Goal: Transaction & Acquisition: Purchase product/service

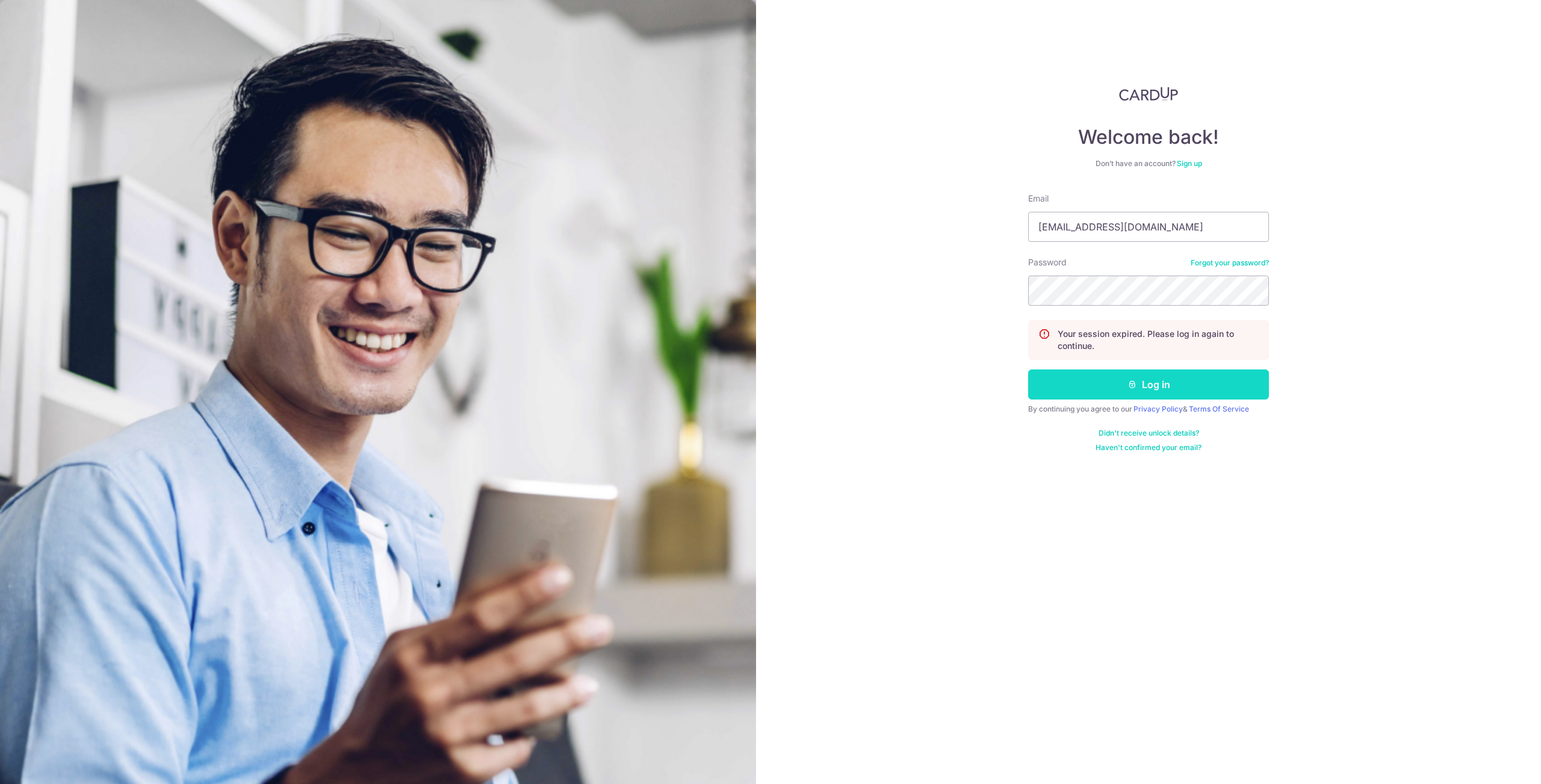
click at [1197, 388] on button "Log in" at bounding box center [1148, 384] width 241 height 30
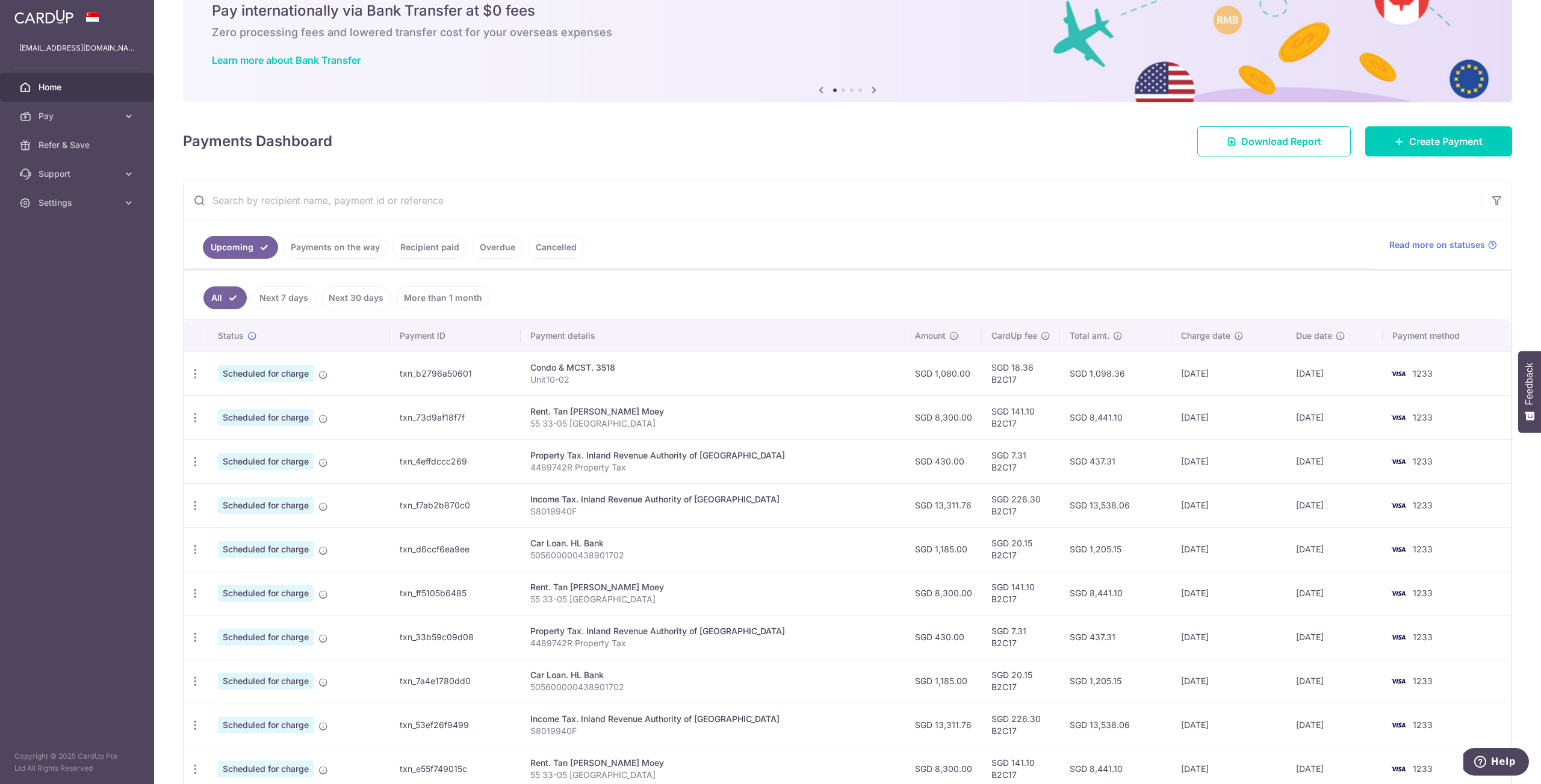
scroll to position [52, 0]
click at [547, 244] on link "Cancelled" at bounding box center [556, 246] width 57 height 23
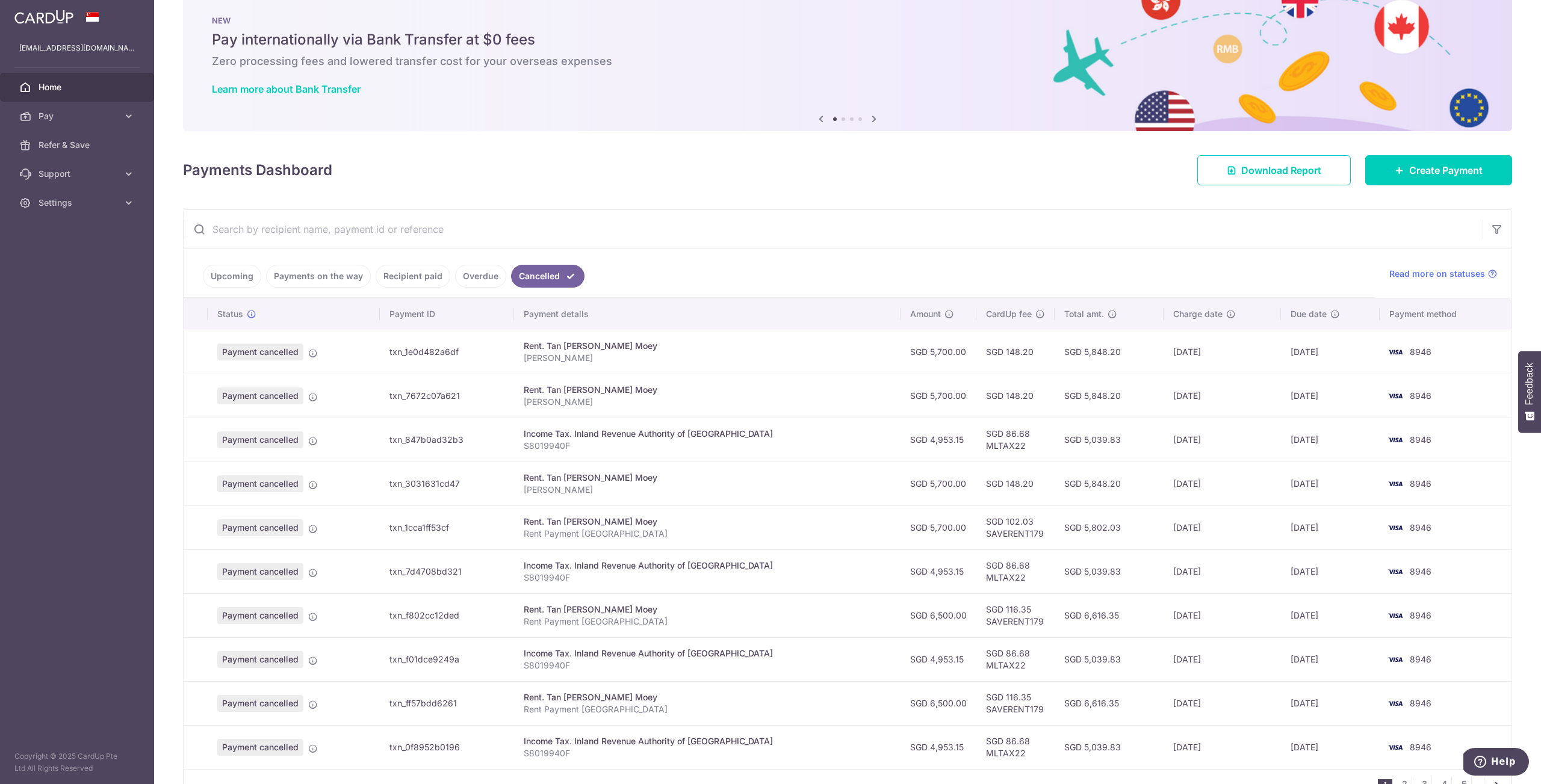
scroll to position [95, 0]
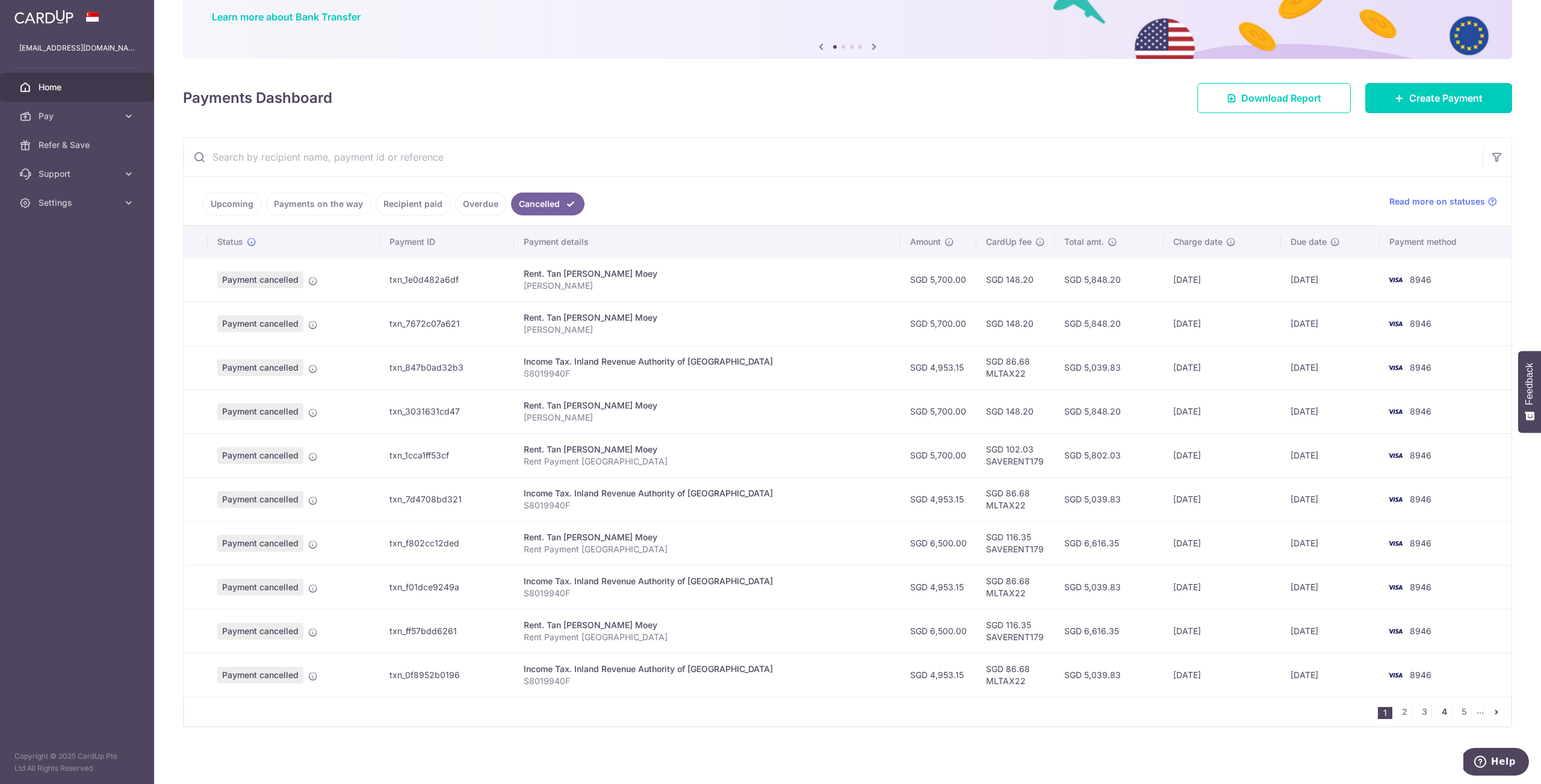
click at [1439, 712] on link "4" at bounding box center [1443, 711] width 15 height 15
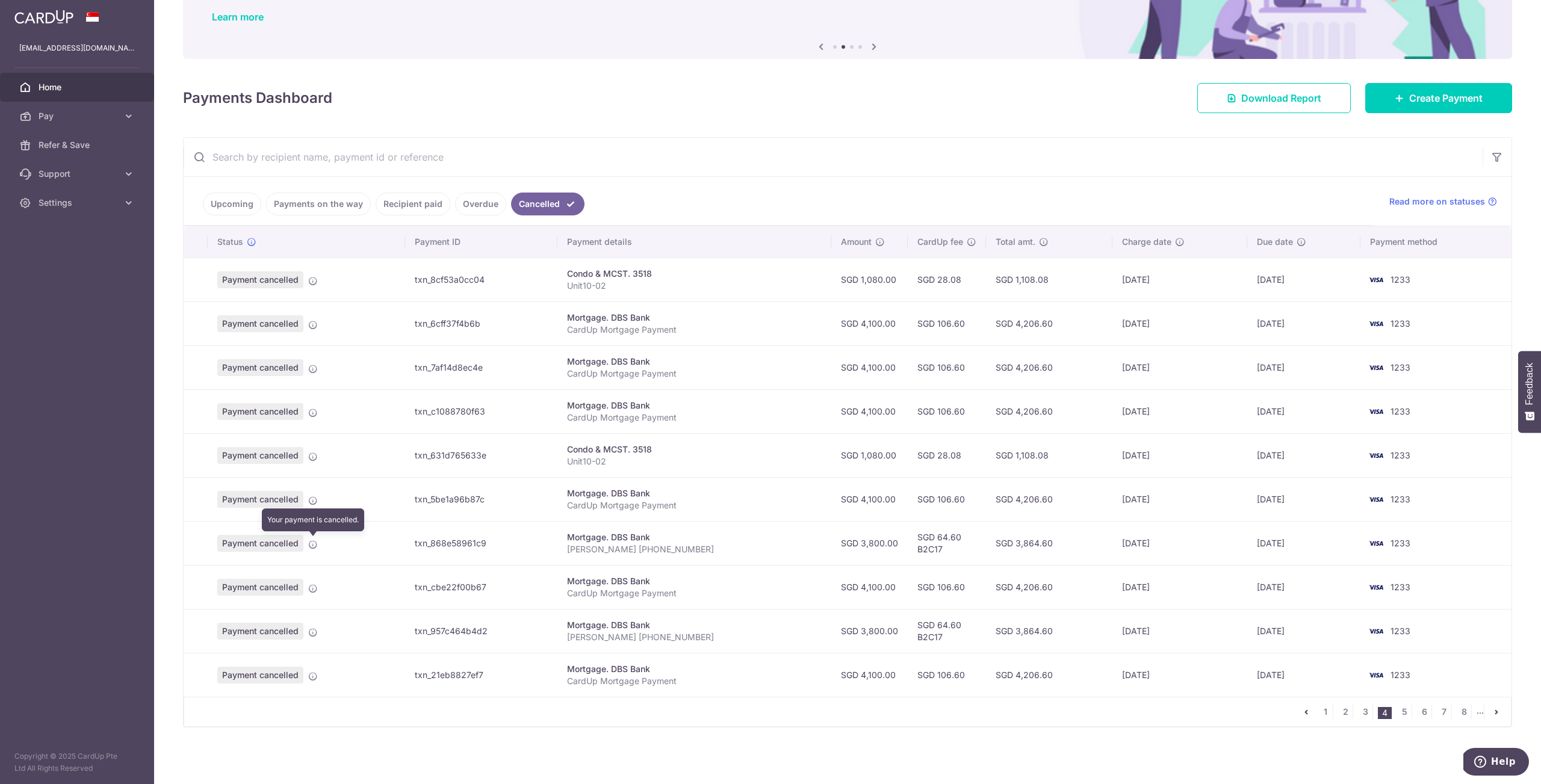
click at [313, 546] on icon at bounding box center [313, 545] width 10 height 10
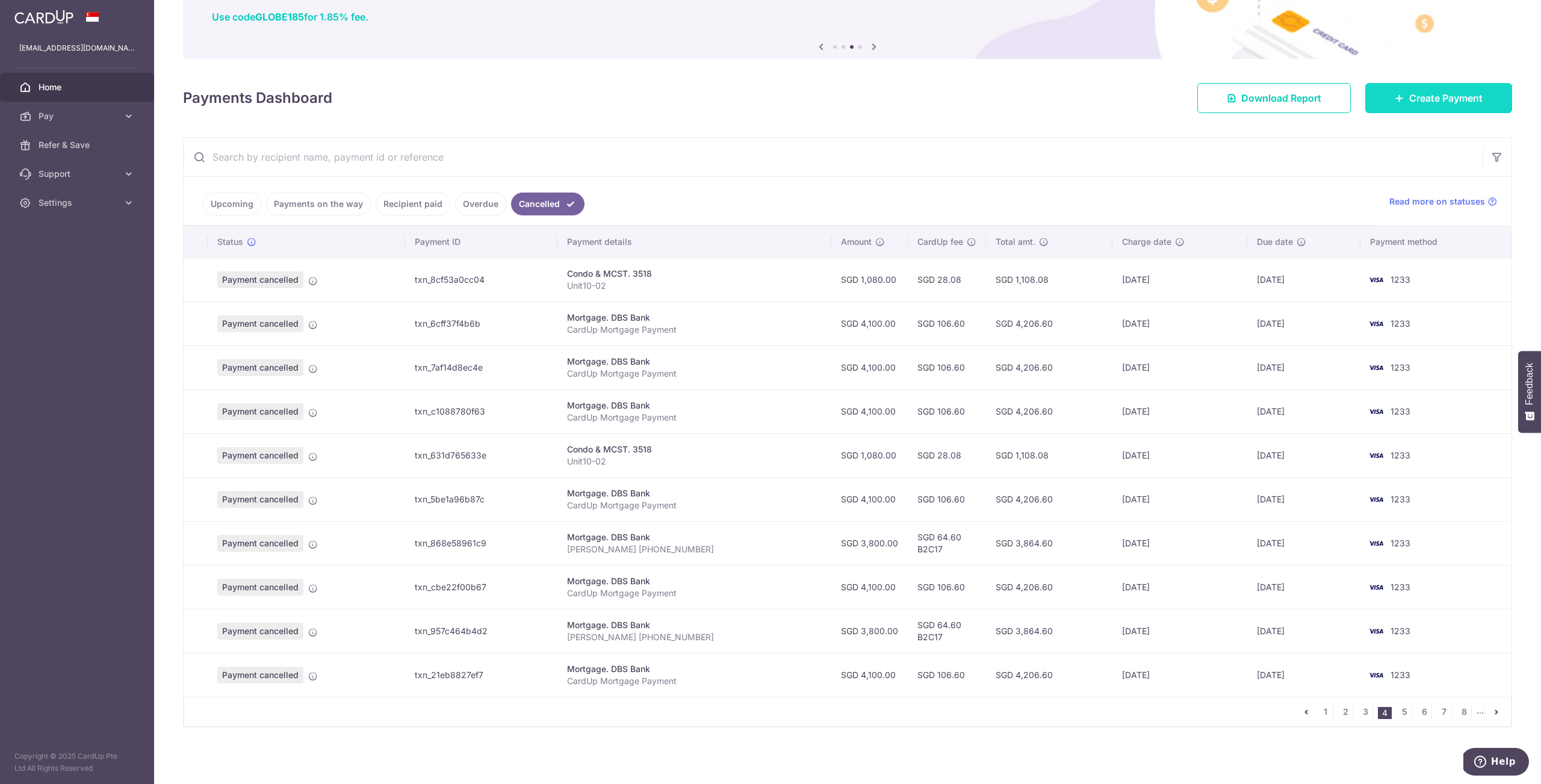
click at [1438, 105] on span "Create Payment" at bounding box center [1445, 98] width 74 height 15
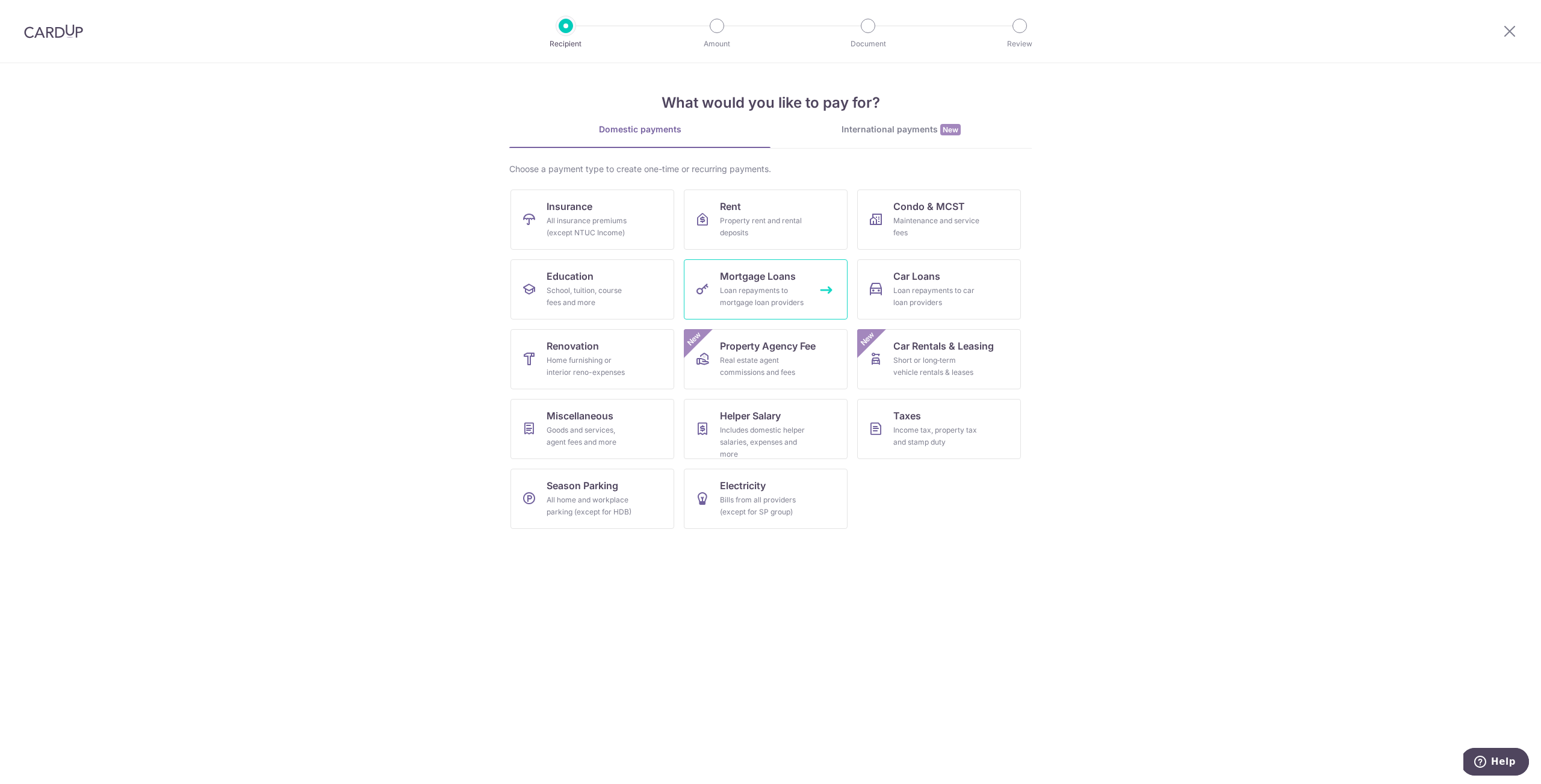
click at [749, 303] on div "Loan repayments to mortgage loan providers" at bounding box center [763, 296] width 86 height 24
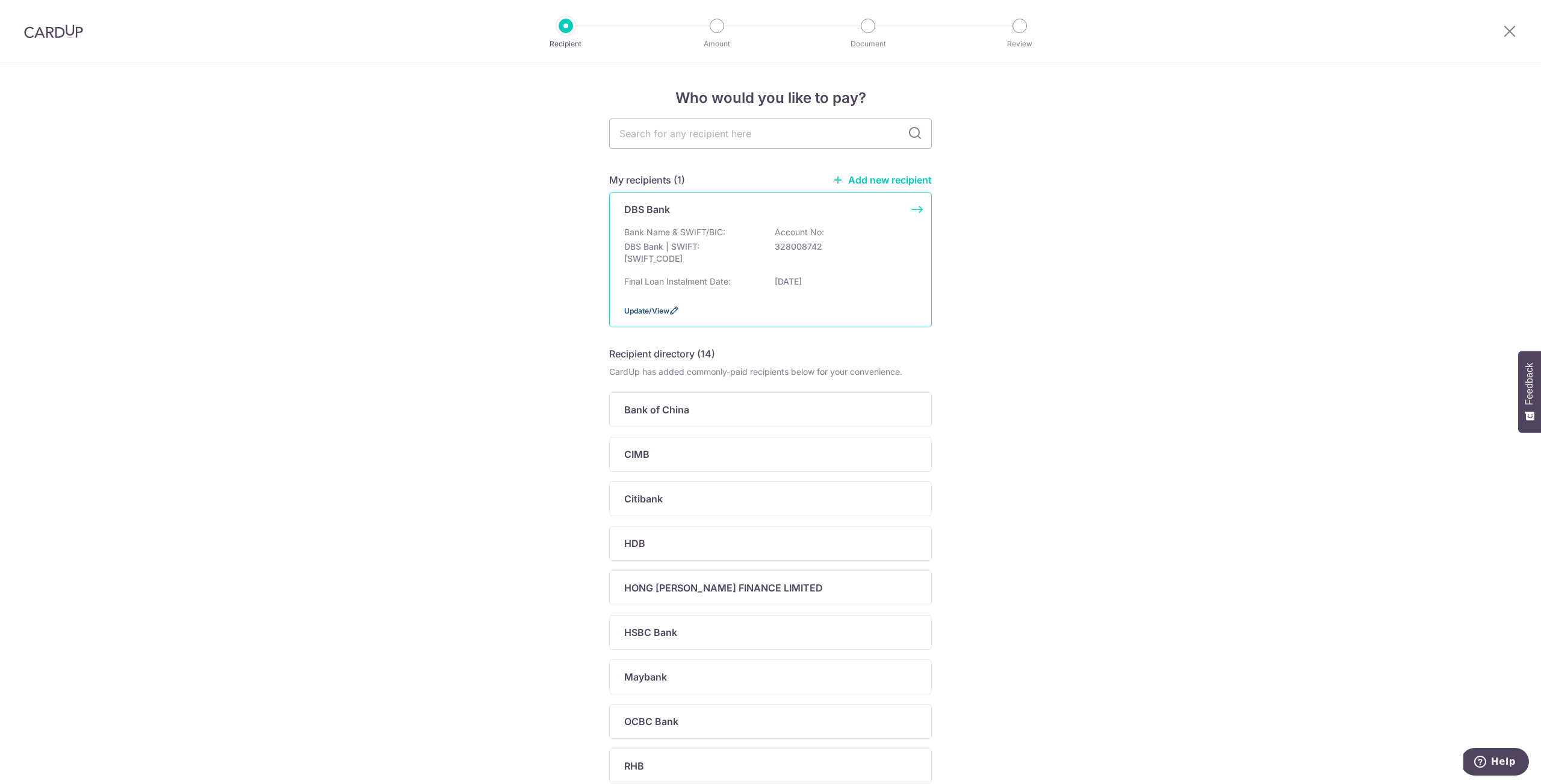
click at [661, 316] on span "Update/View" at bounding box center [647, 310] width 45 height 9
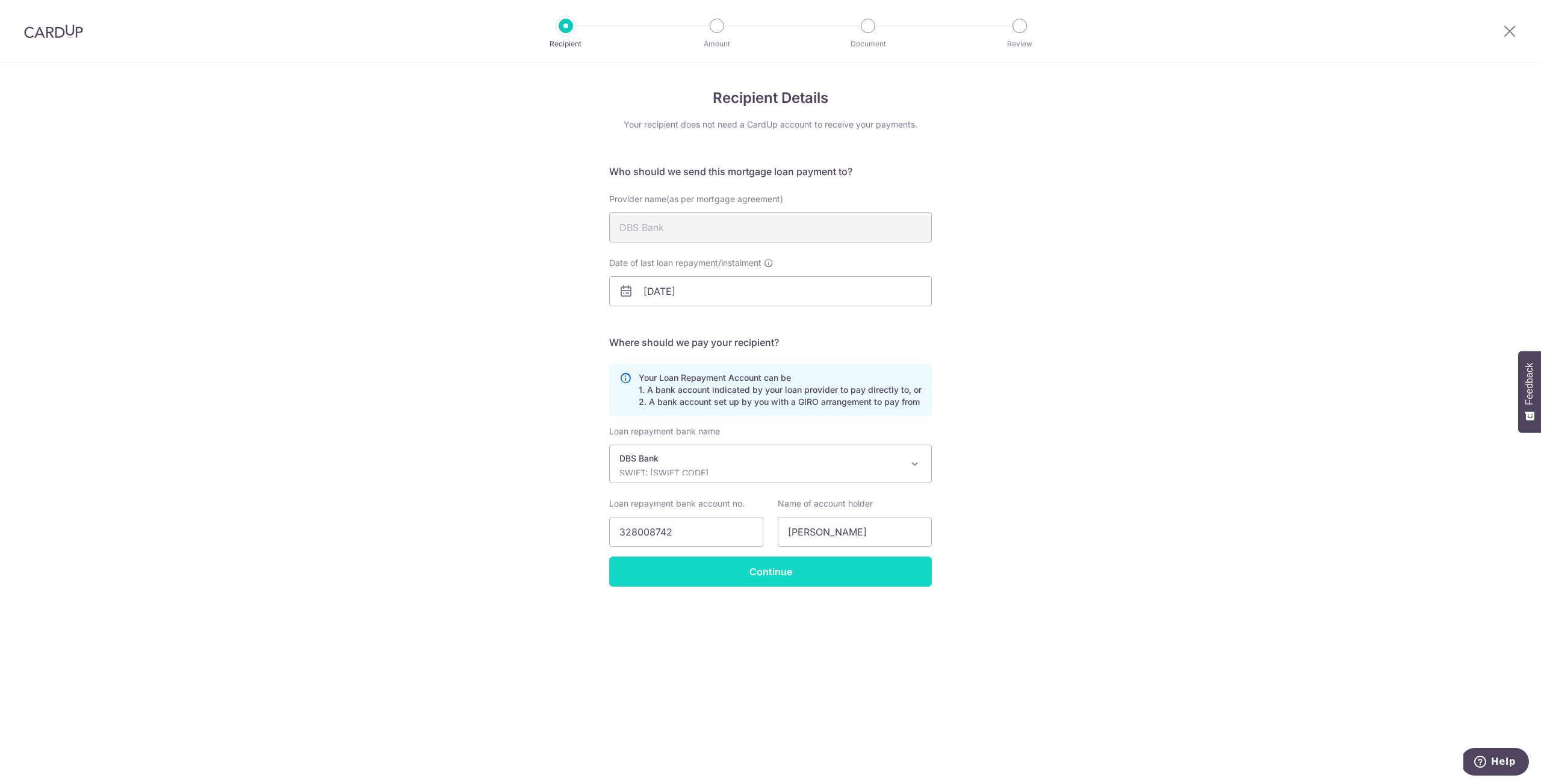
click at [768, 576] on input "Continue" at bounding box center [770, 571] width 323 height 30
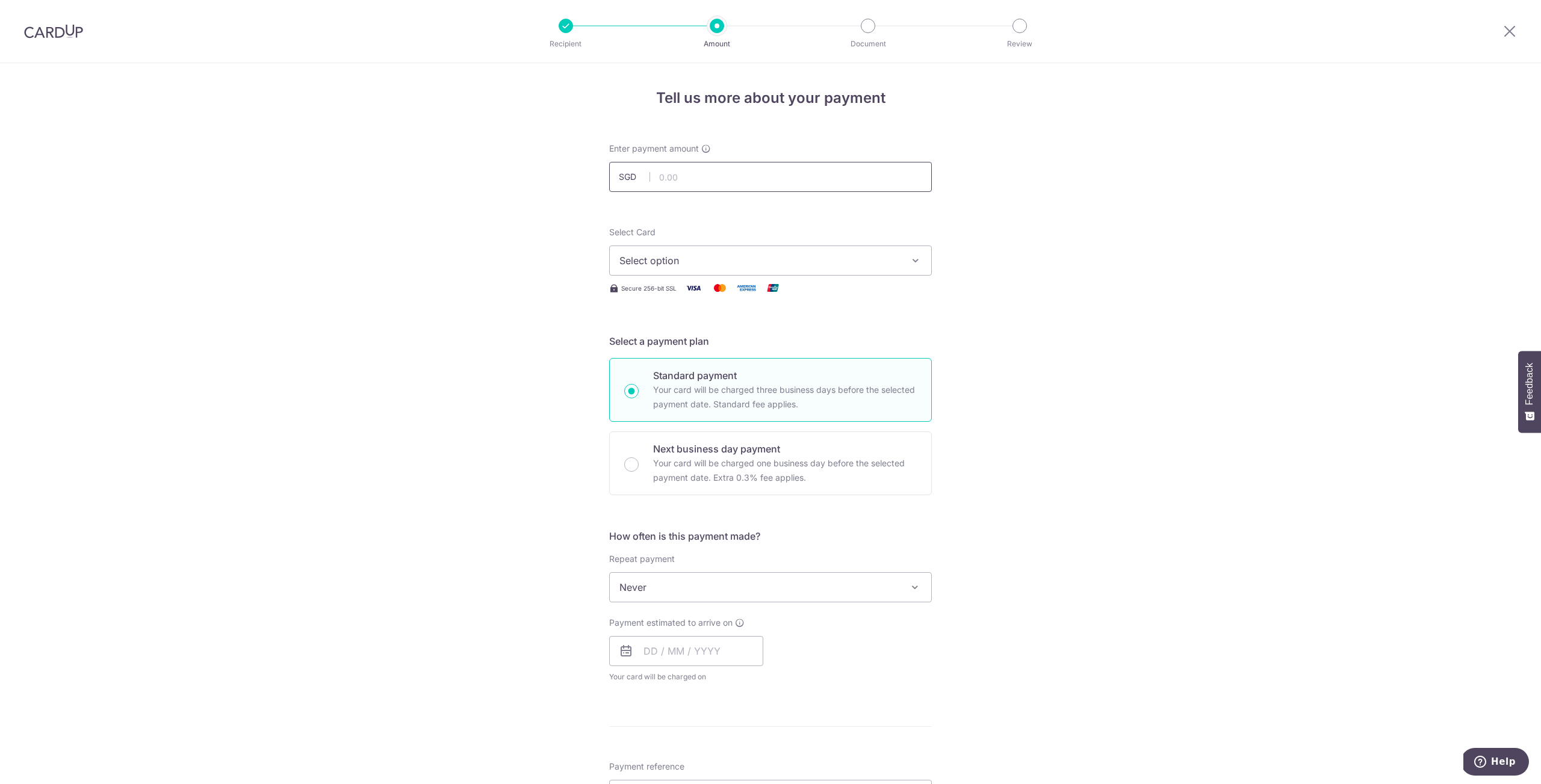
click at [696, 176] on input "text" at bounding box center [770, 176] width 323 height 30
click at [684, 177] on input "text" at bounding box center [770, 176] width 323 height 30
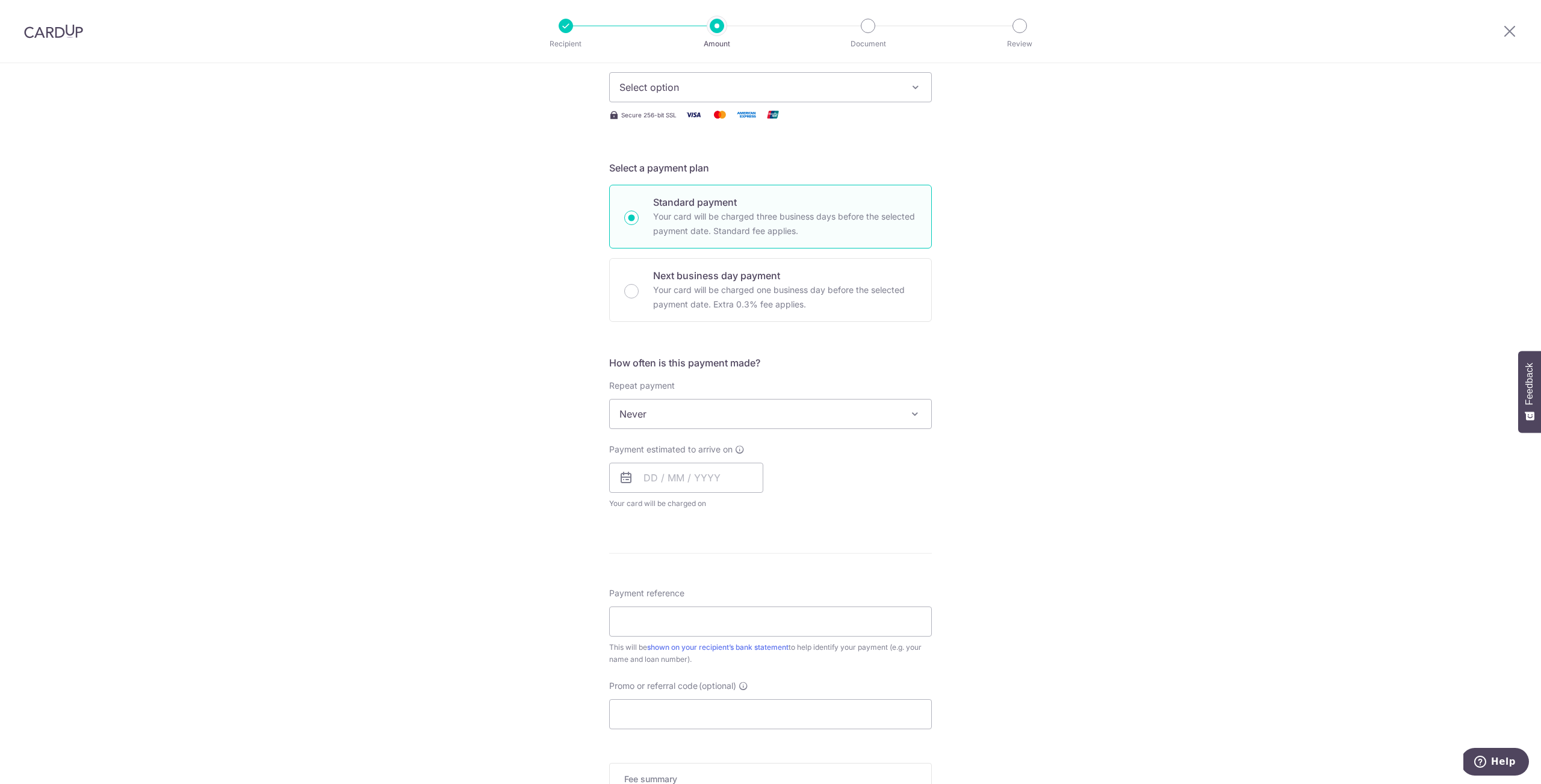
scroll to position [211, 0]
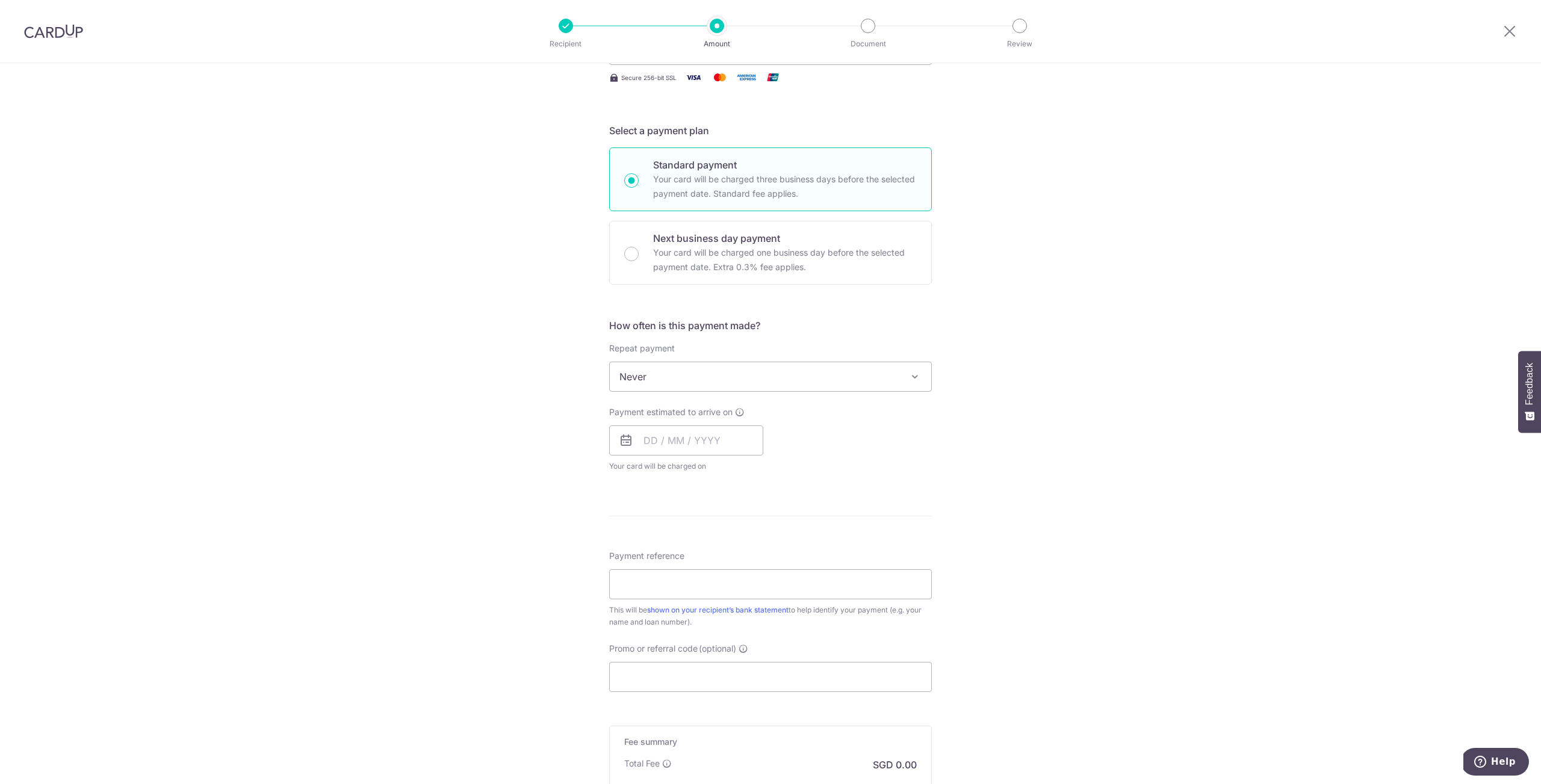
click at [790, 379] on span "Never" at bounding box center [770, 376] width 322 height 28
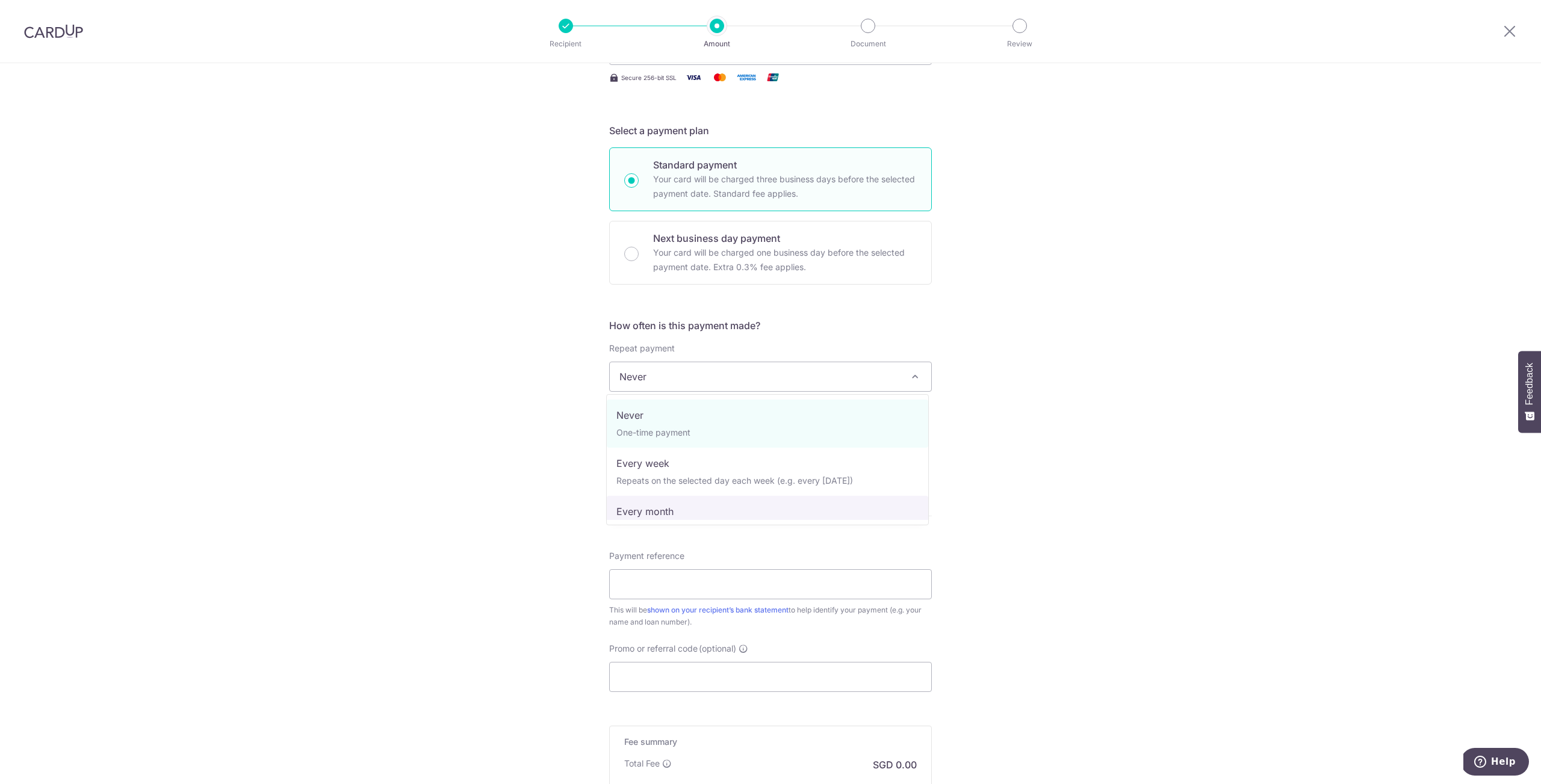
select select "3"
type input "[DATE]"
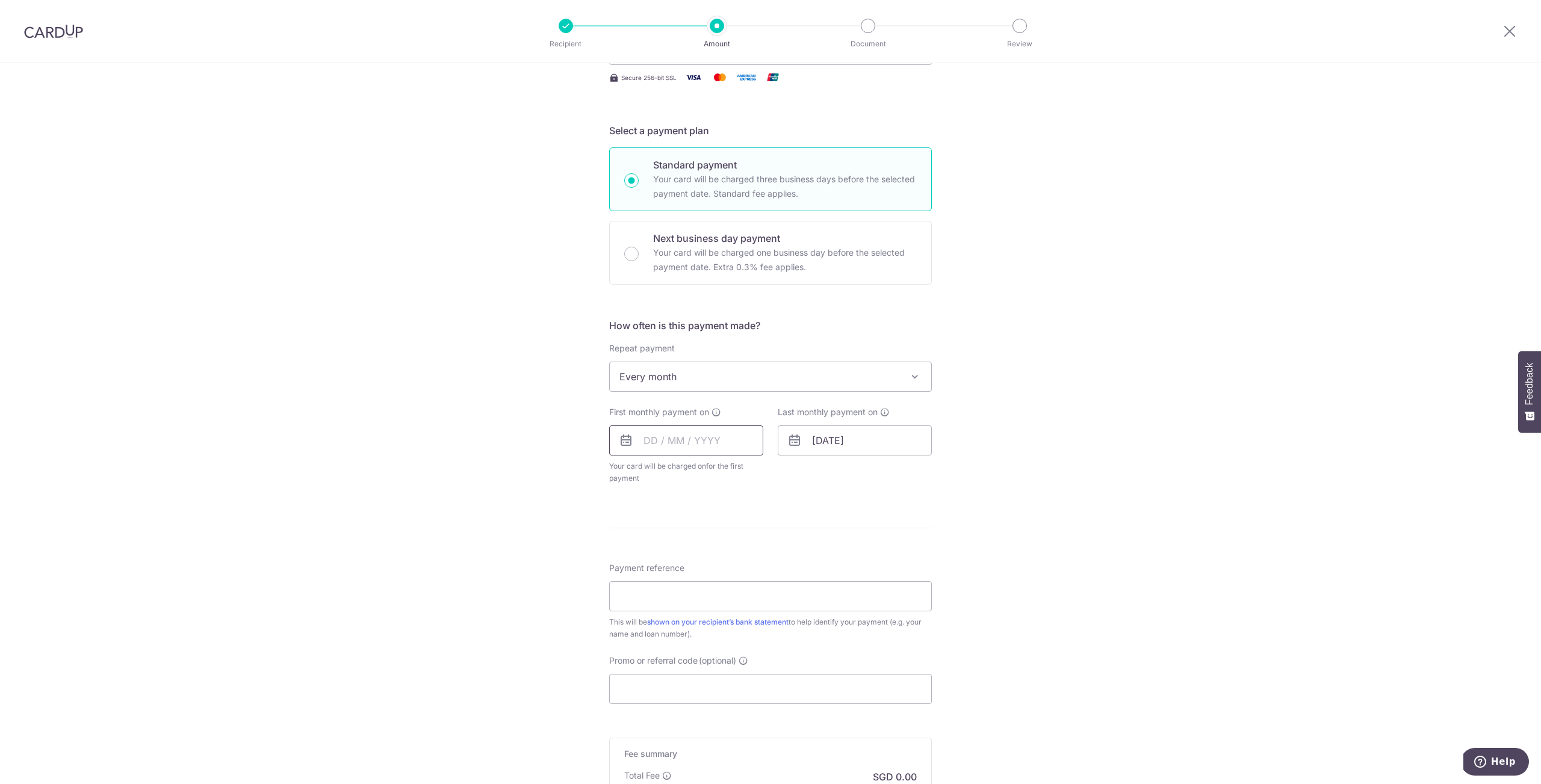
click at [653, 438] on input "text" at bounding box center [685, 440] width 154 height 30
click at [777, 471] on link "Next" at bounding box center [779, 472] width 15 height 15
click at [703, 524] on link "1" at bounding box center [706, 526] width 20 height 20
type input "[DATE]"
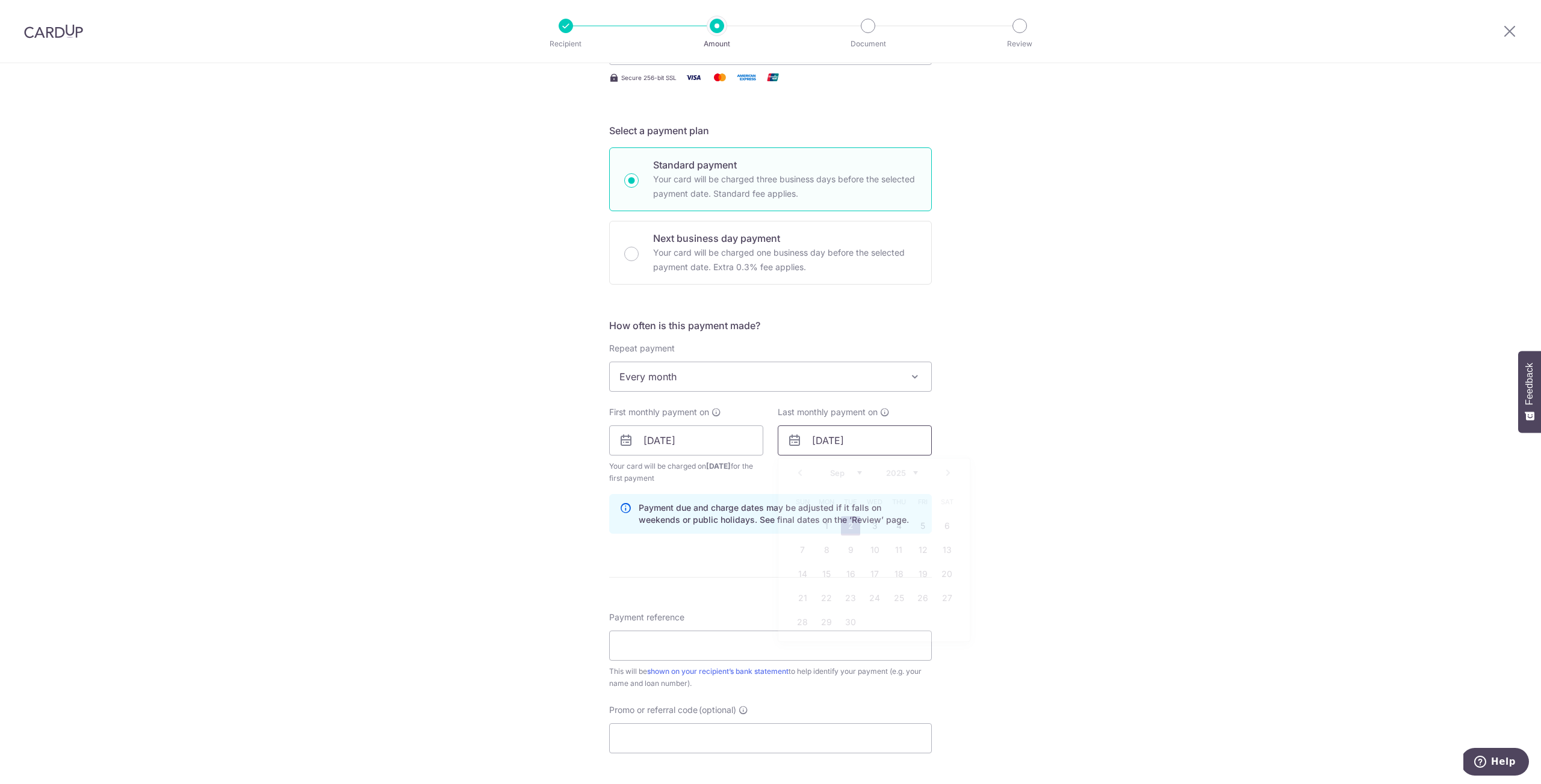
click at [822, 442] on input "[DATE]" at bounding box center [854, 440] width 154 height 30
click at [822, 527] on link "1" at bounding box center [826, 526] width 20 height 20
type input "[DATE]"
click at [864, 442] on input "[DATE]" at bounding box center [854, 440] width 154 height 30
click at [872, 443] on input "[DATE]" at bounding box center [854, 440] width 154 height 30
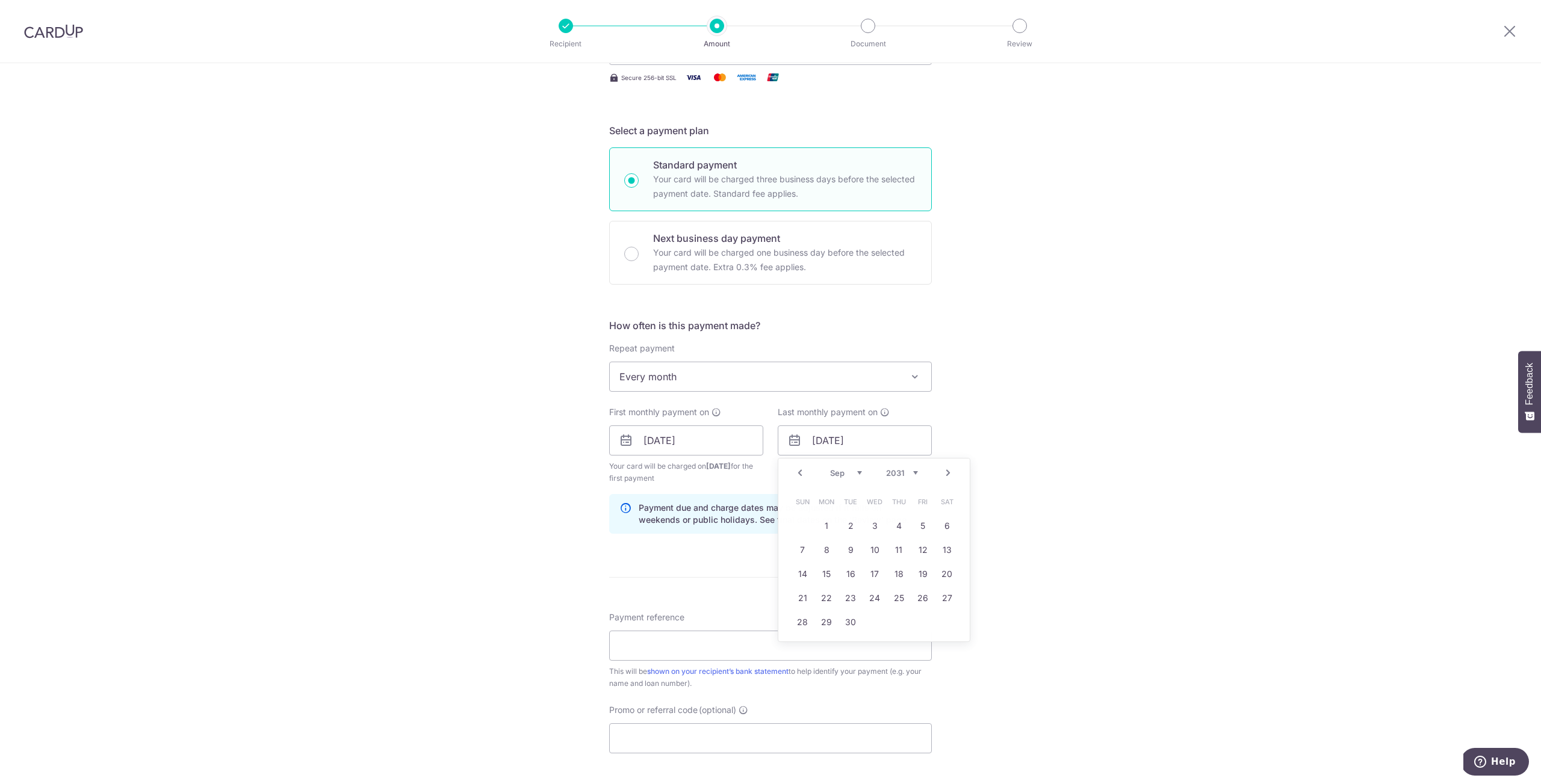
click at [1024, 512] on div "Tell us more about your payment Enter payment amount SGD Select Card Select opt…" at bounding box center [770, 427] width 1541 height 1150
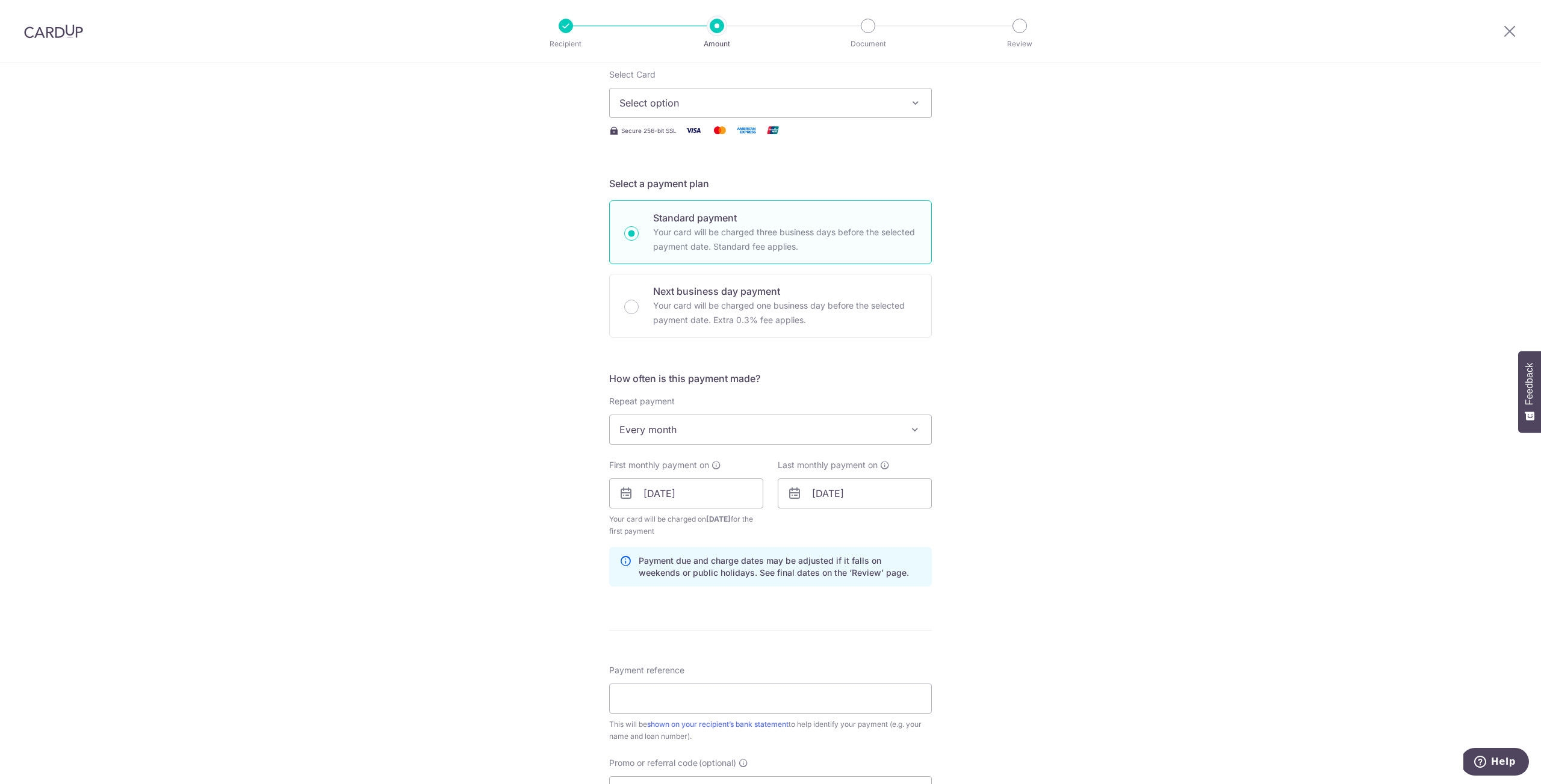
scroll to position [429, 0]
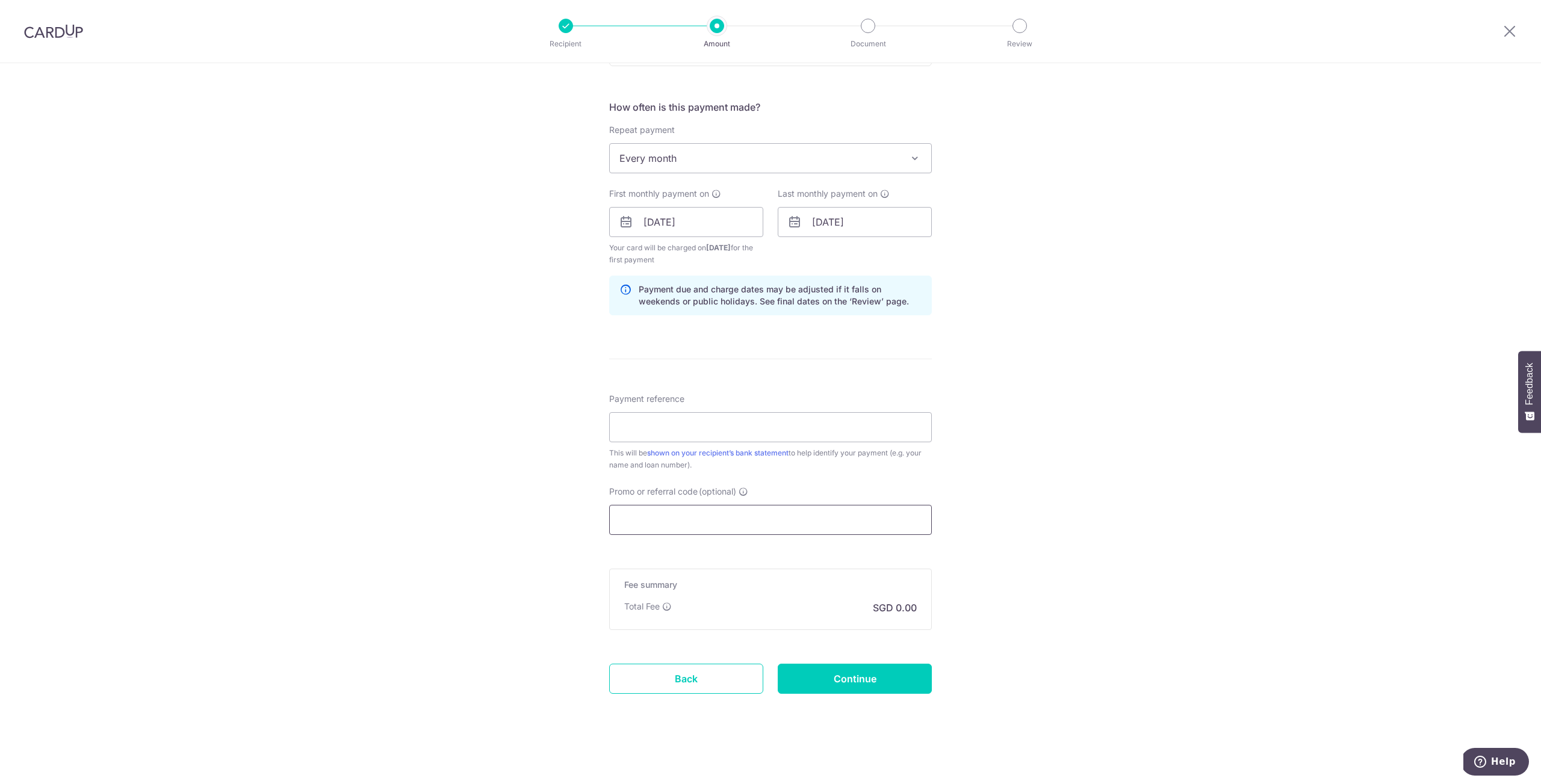
click at [731, 514] on input "Promo or referral code (optional)" at bounding box center [770, 519] width 323 height 30
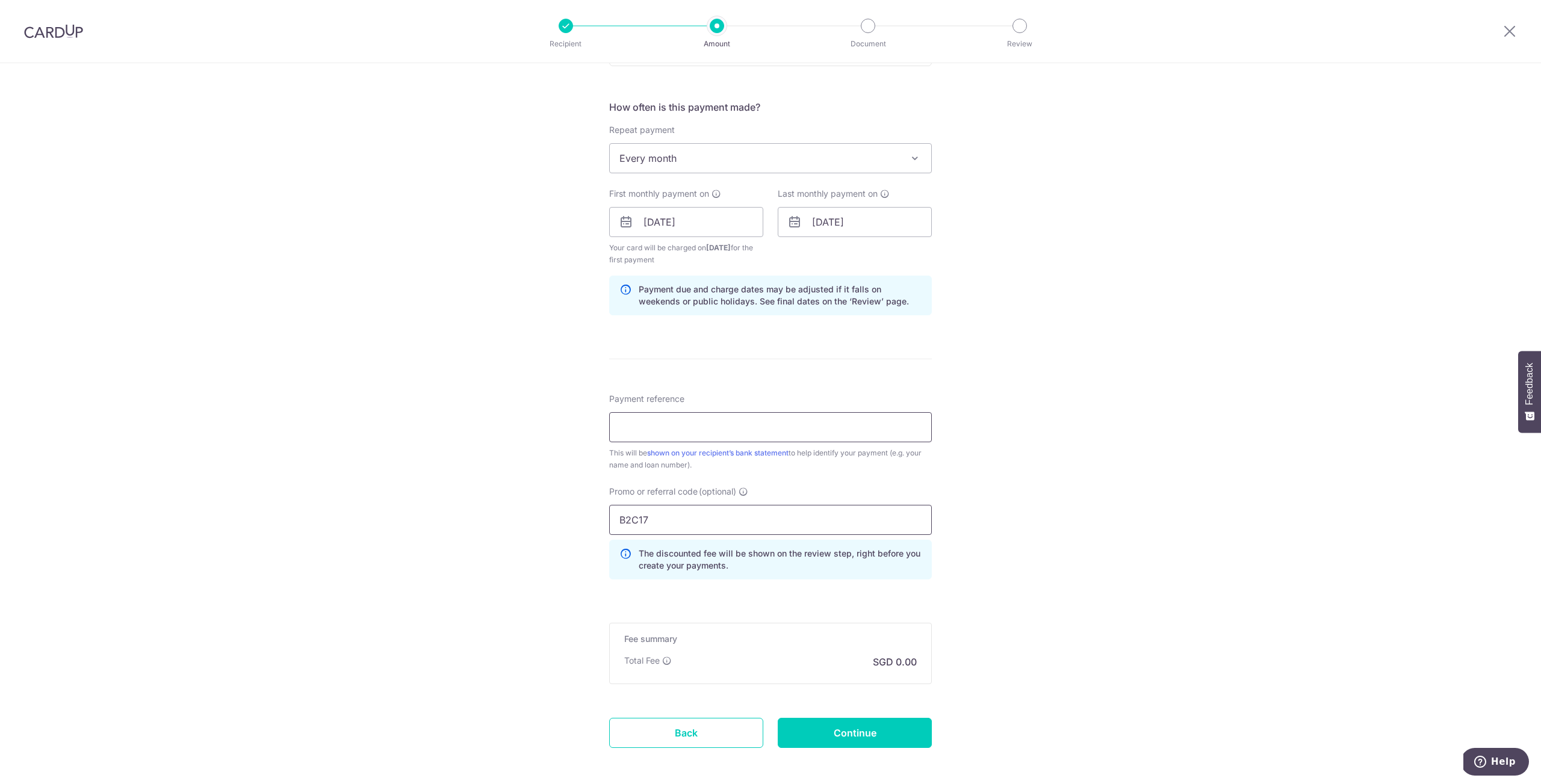
type input "B2C17"
click at [672, 429] on input "Payment reference" at bounding box center [770, 427] width 323 height 30
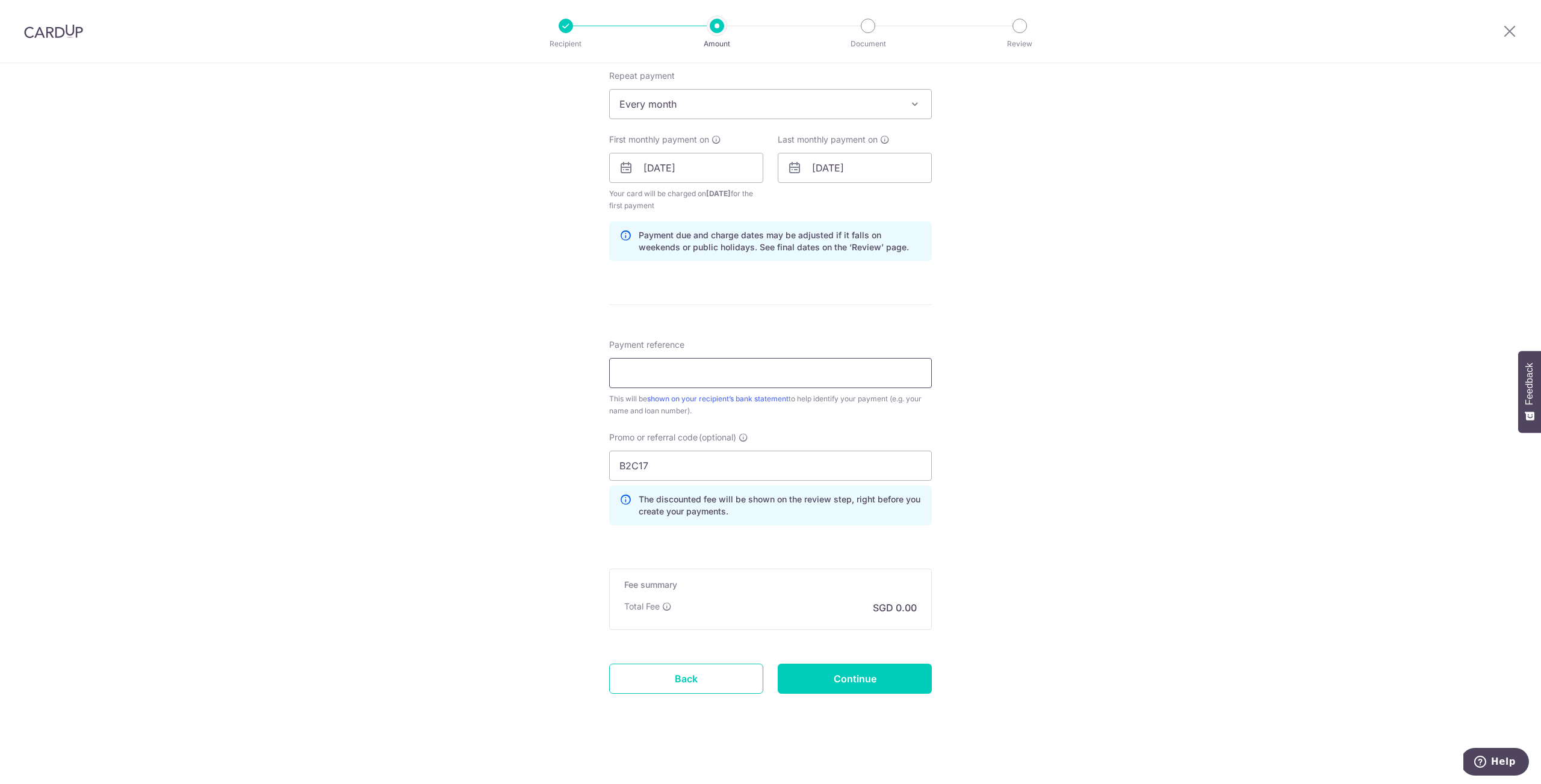
scroll to position [0, 0]
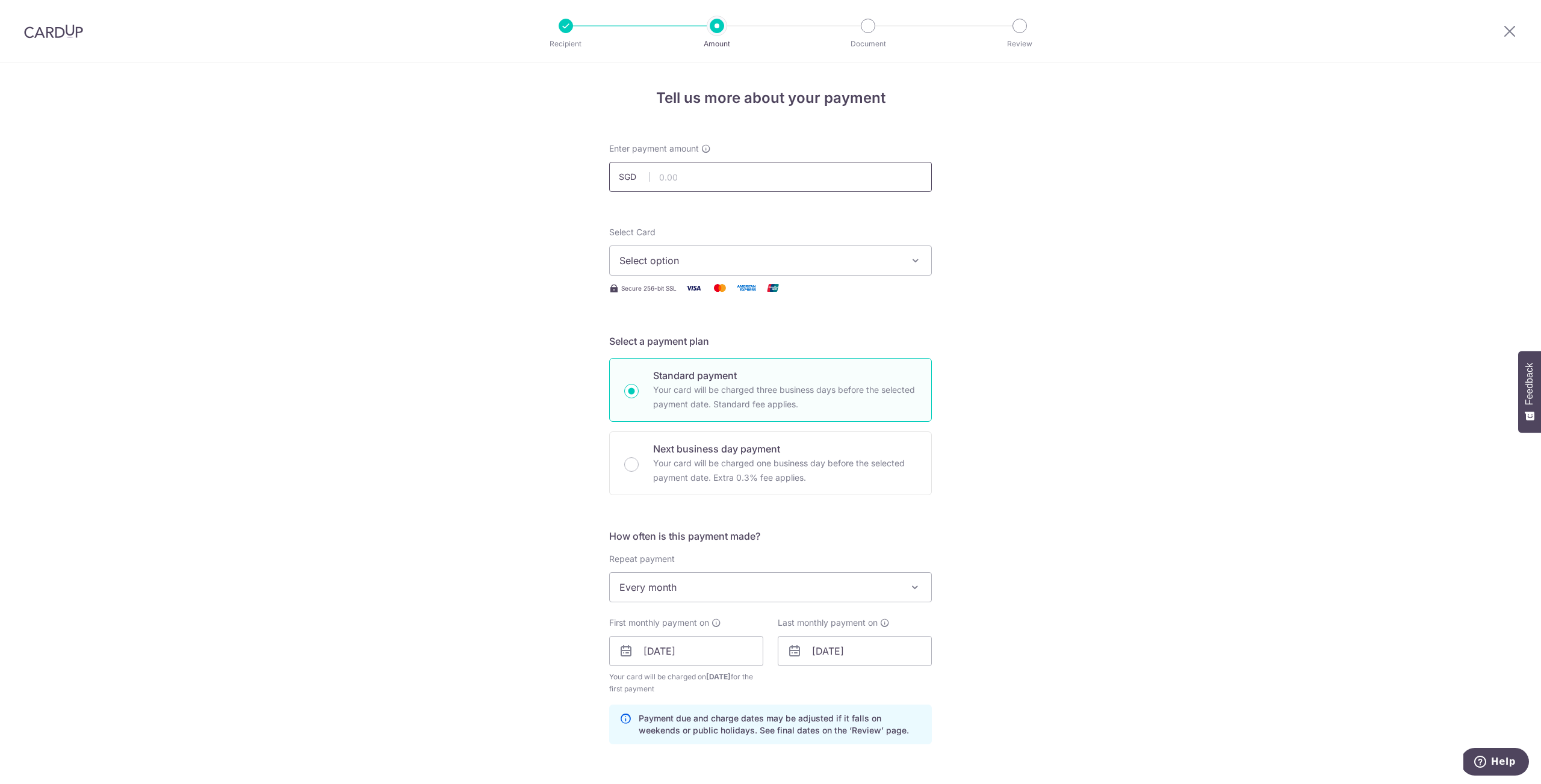
click at [667, 174] on input "text" at bounding box center [770, 176] width 323 height 30
type input "3,800.00"
click at [691, 253] on span "Select option" at bounding box center [760, 260] width 280 height 15
click at [677, 351] on span "**** 1233" at bounding box center [670, 346] width 44 height 15
click at [1135, 442] on div "Tell us more about your payment Enter payment amount SGD 3,800.00 3800.00 Selec…" at bounding box center [770, 664] width 1541 height 1203
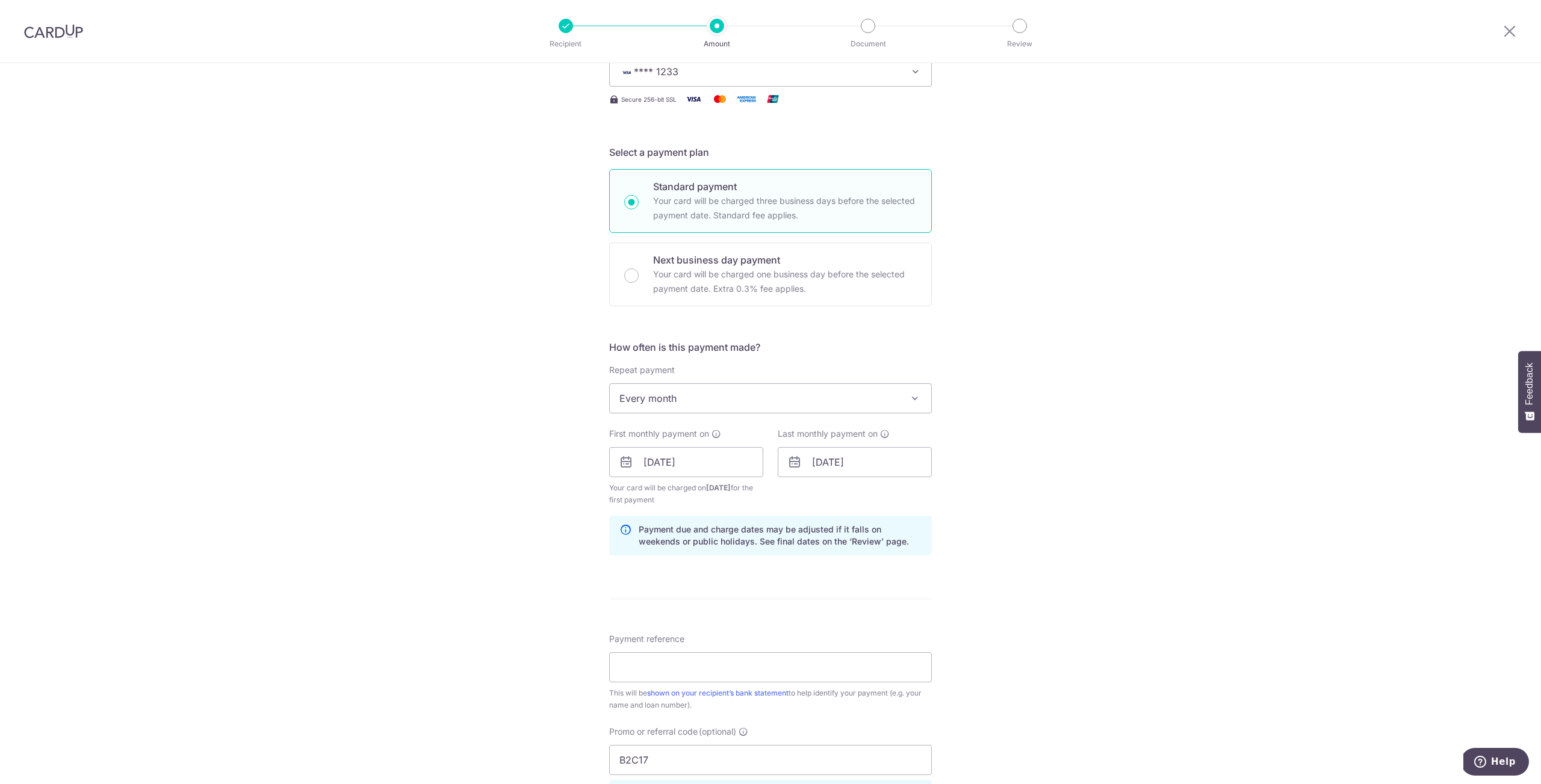
scroll to position [189, 0]
click at [665, 663] on input "Payment reference" at bounding box center [770, 666] width 323 height 30
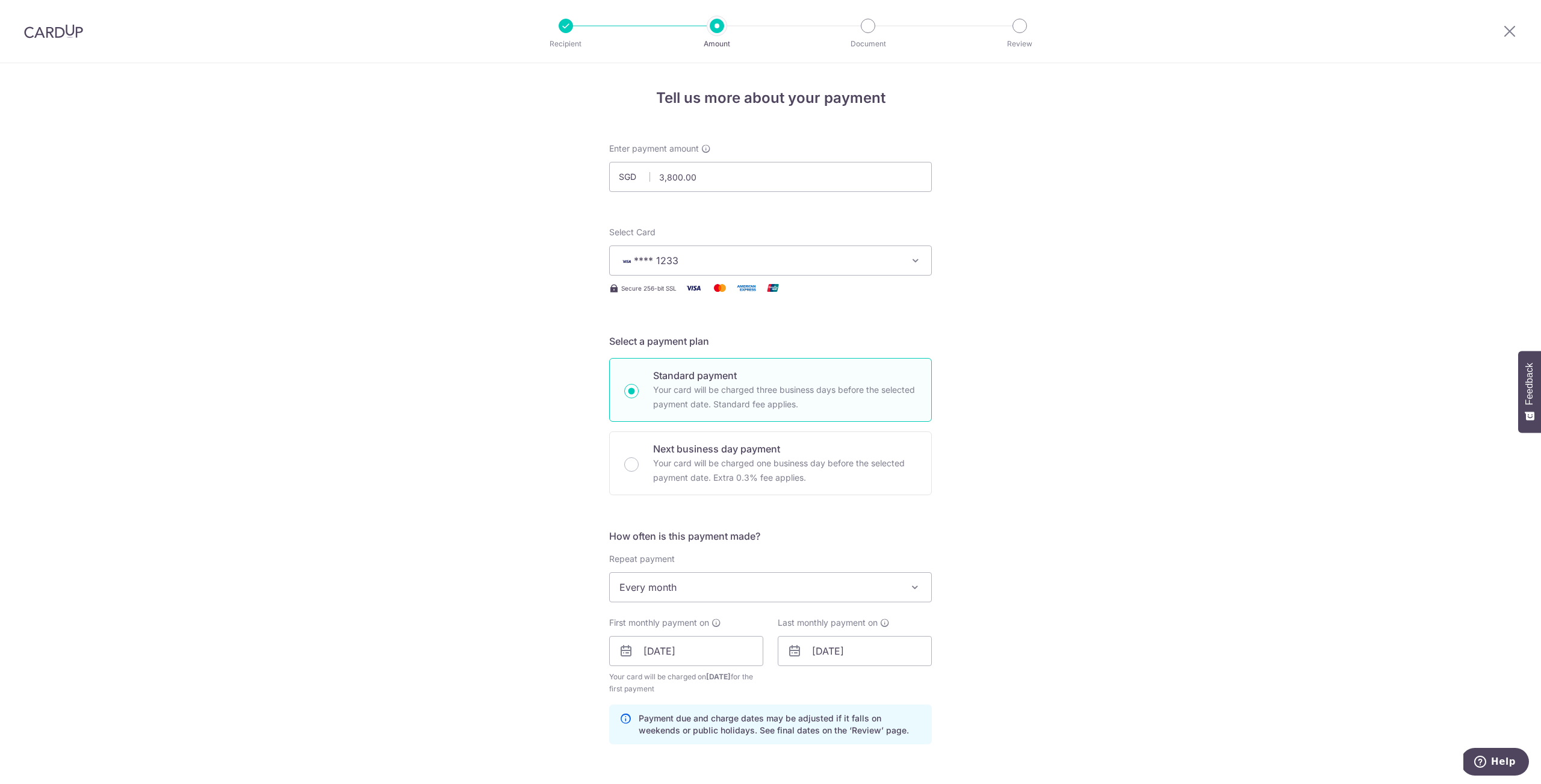
type input "015003640-9"
